Goal: Find specific page/section

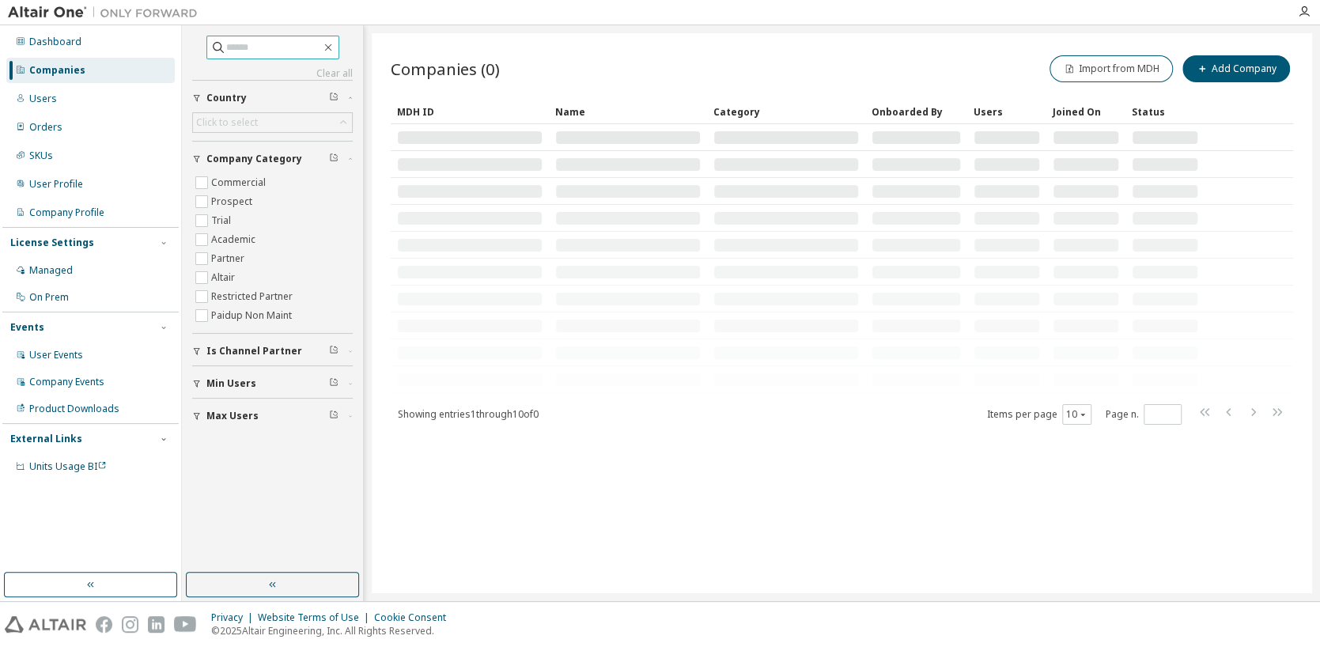
click at [236, 47] on input "text" at bounding box center [273, 48] width 95 height 16
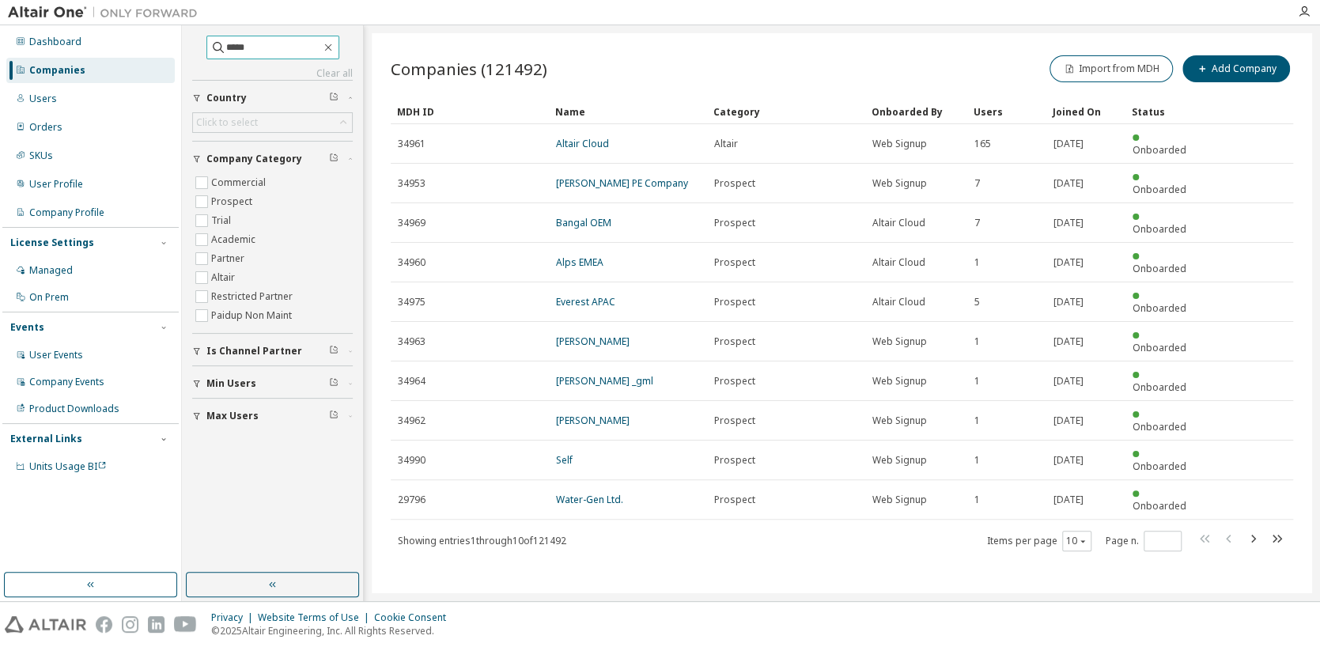
type input "*****"
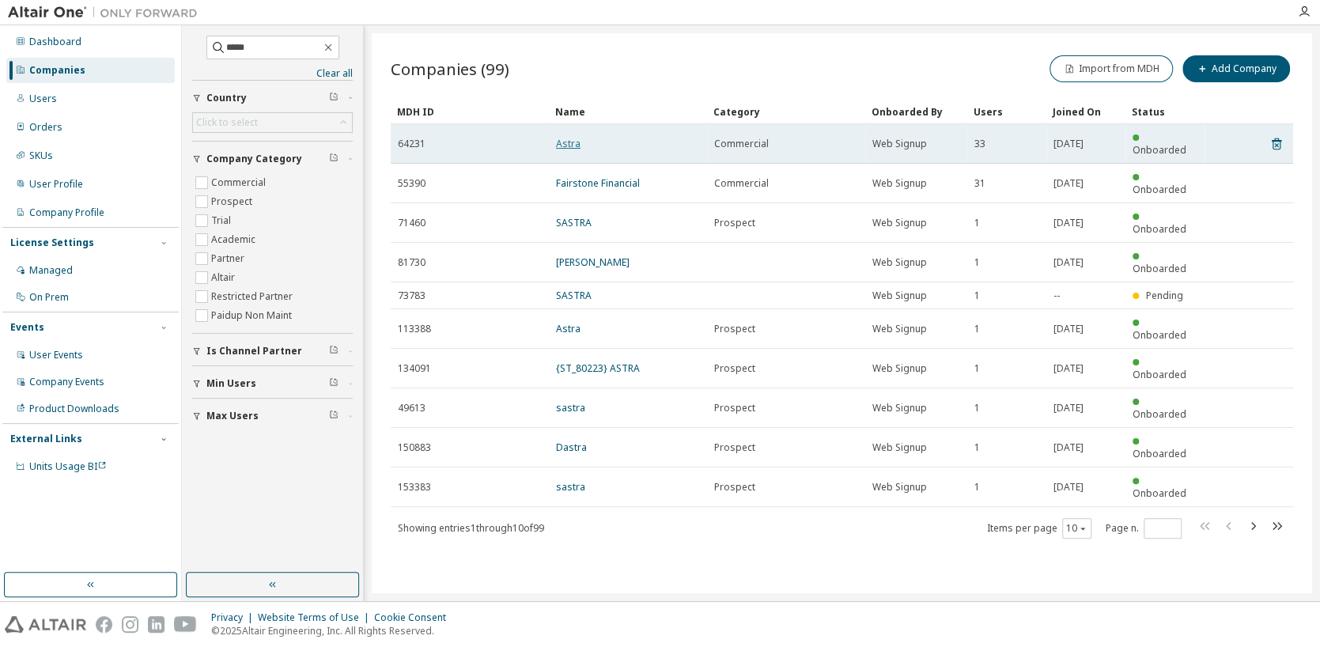
click at [565, 137] on link "Astra" at bounding box center [568, 143] width 25 height 13
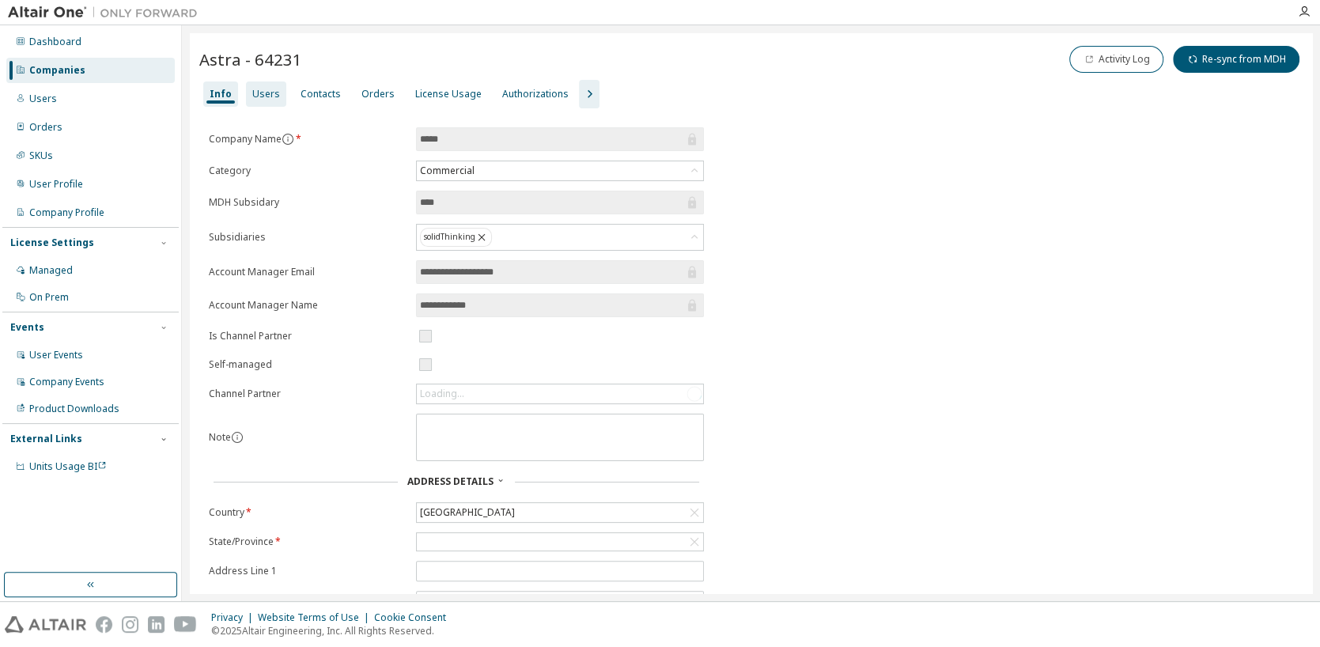
click at [266, 96] on div "Users" at bounding box center [266, 94] width 28 height 13
